Goal: Navigation & Orientation: Find specific page/section

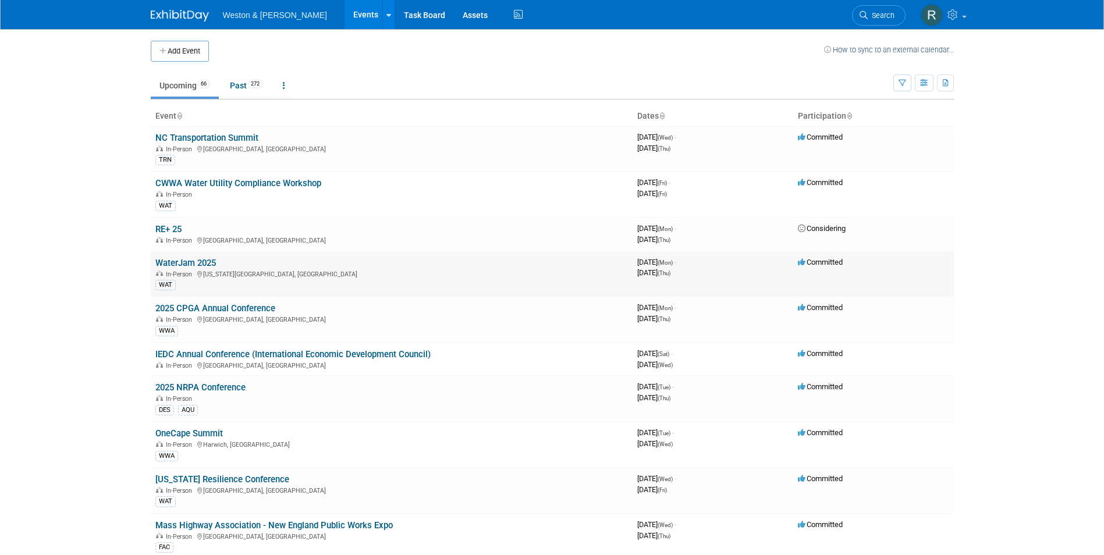
click at [187, 266] on link "WaterJam 2025" at bounding box center [185, 263] width 61 height 10
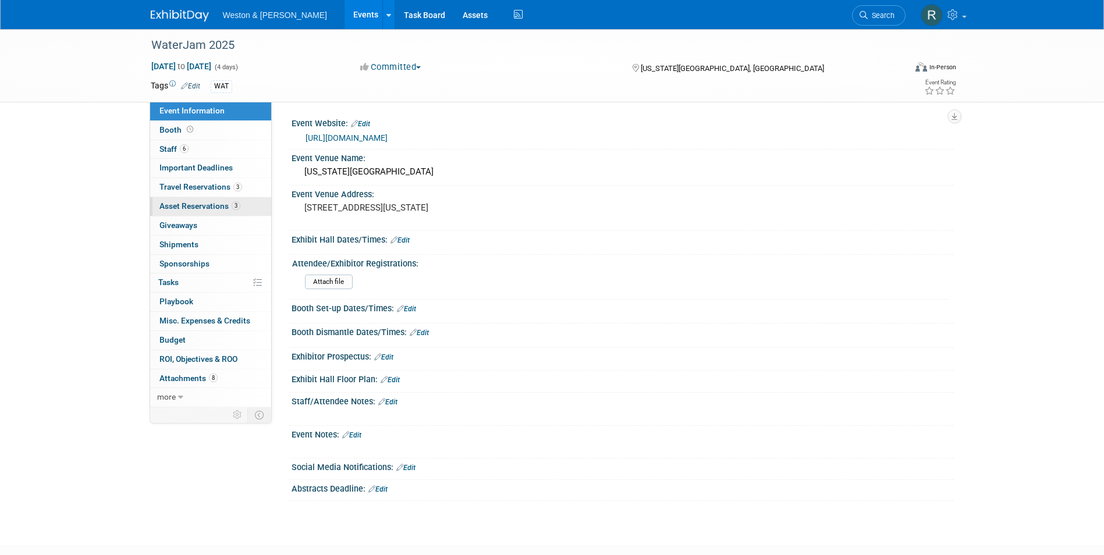
click at [200, 203] on span "Asset Reservations 3" at bounding box center [199, 205] width 81 height 9
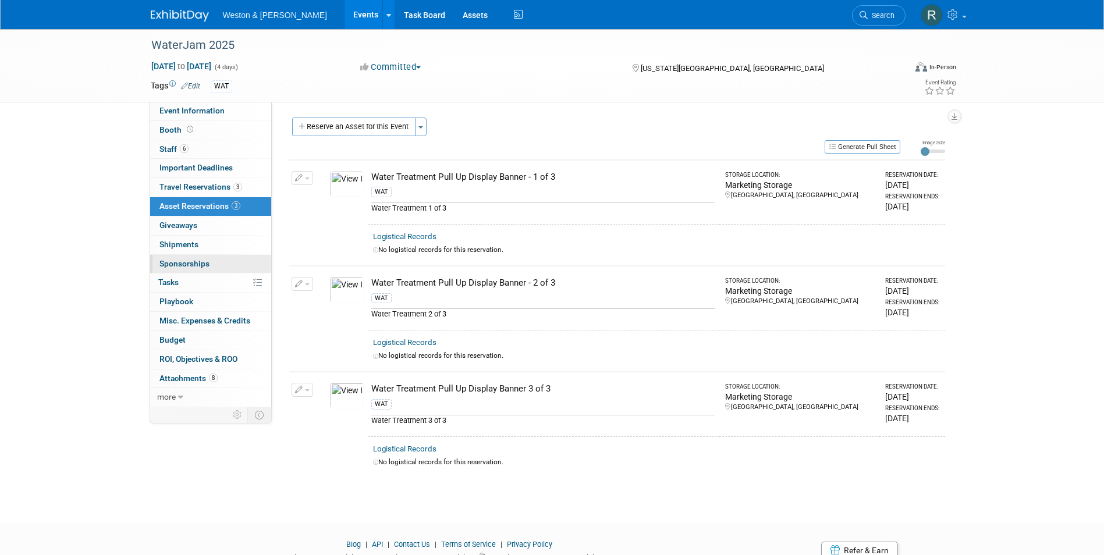
click at [171, 261] on span "Sponsorships 0" at bounding box center [184, 263] width 50 height 9
